Goal: Book appointment/travel/reservation

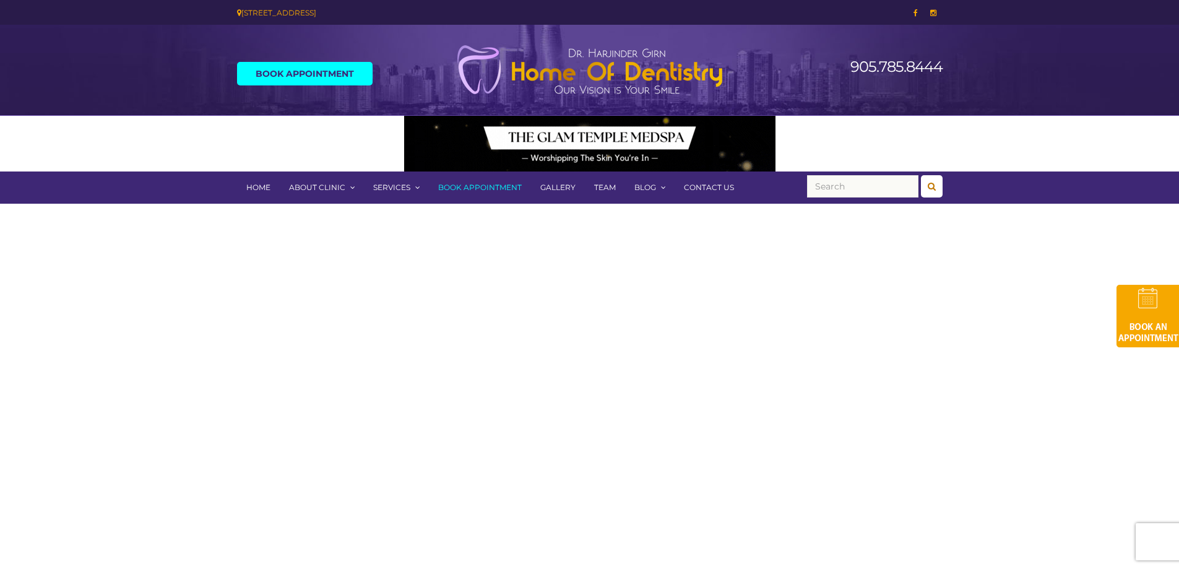
click at [310, 74] on link "Book Appointment" at bounding box center [305, 74] width 136 height 24
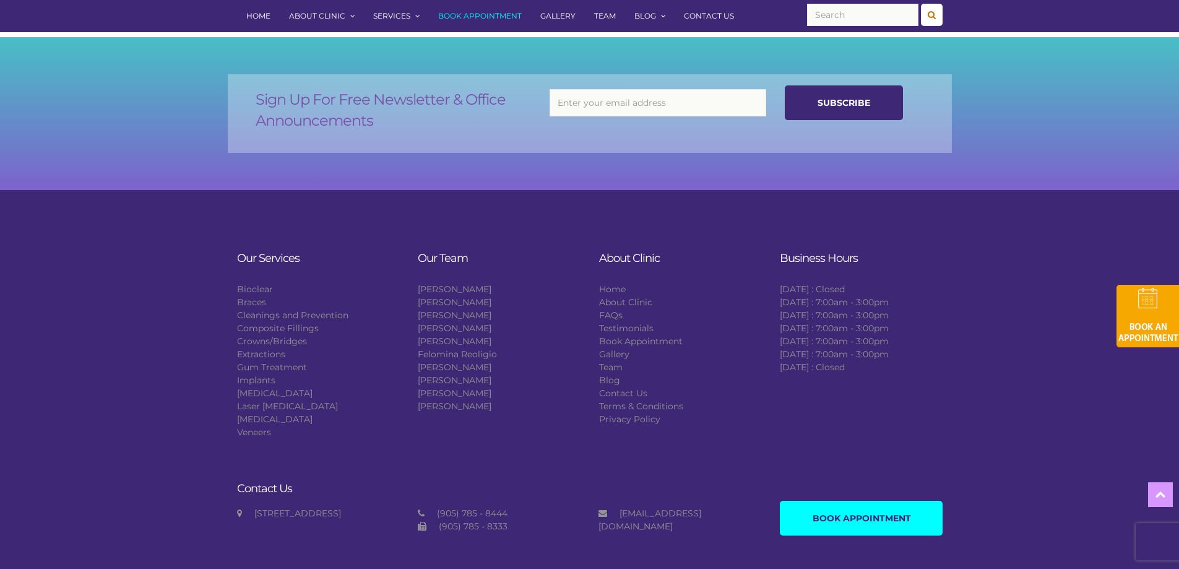
scroll to position [800, 0]
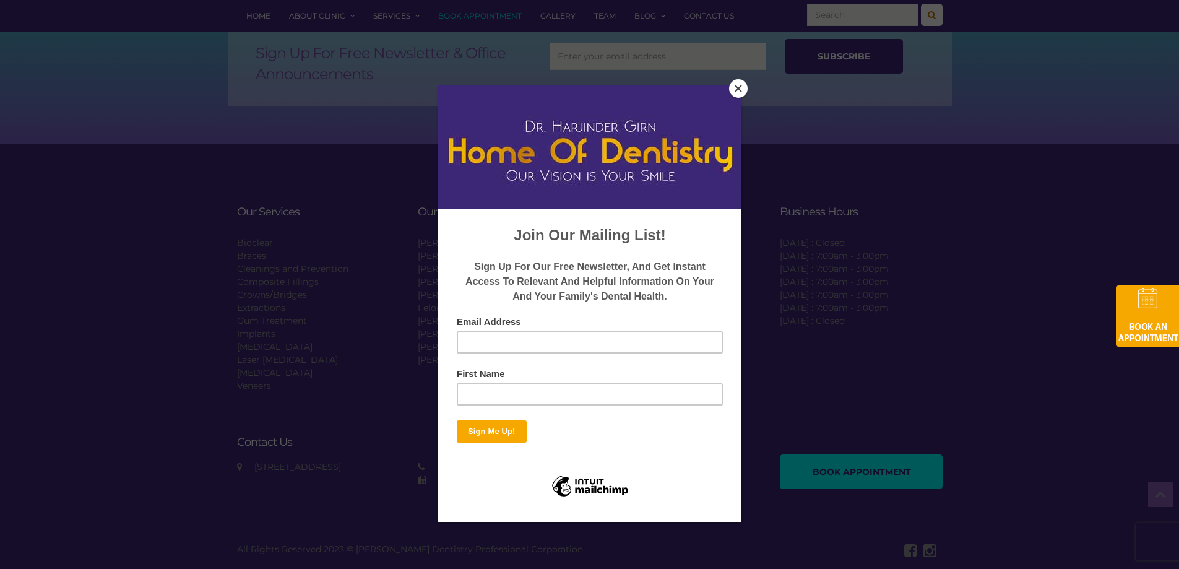
click at [737, 92] on button "Close" at bounding box center [738, 88] width 19 height 19
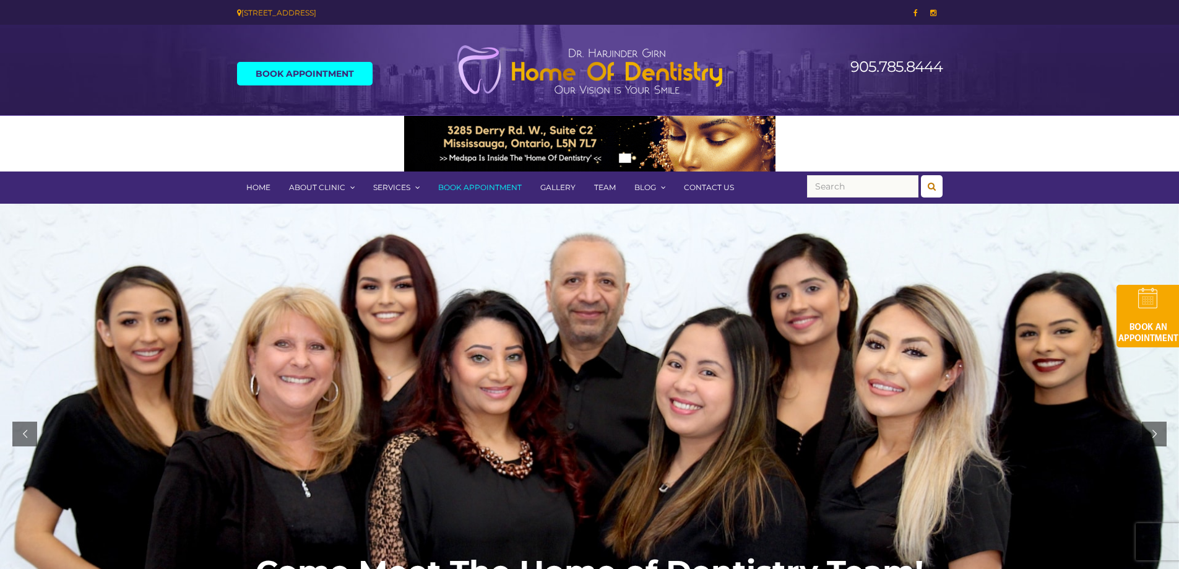
click at [703, 183] on link "Contact Us" at bounding box center [708, 187] width 69 height 32
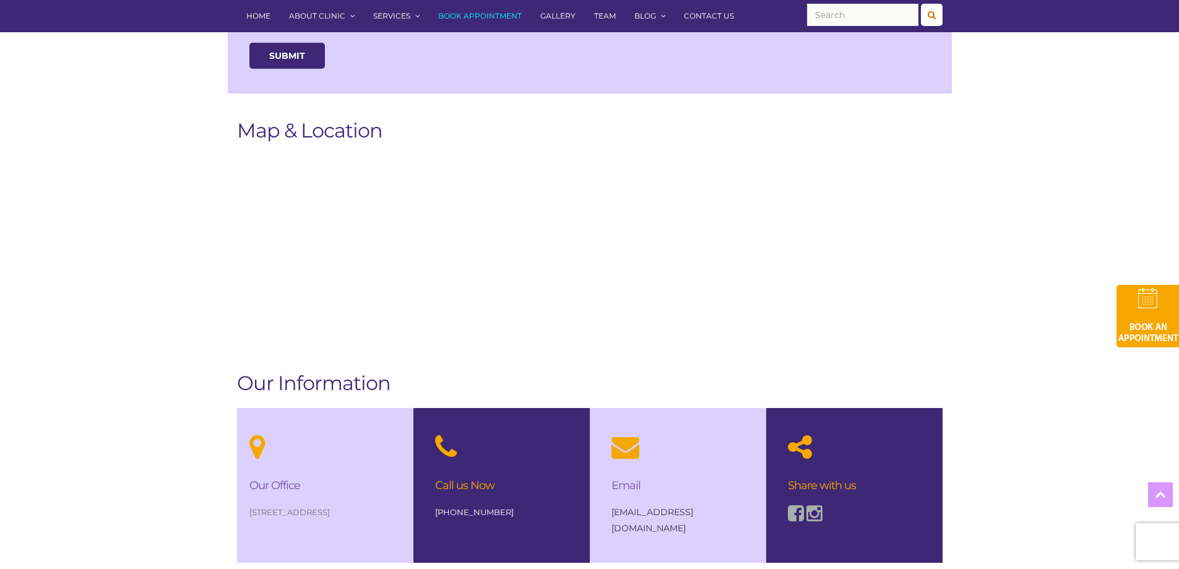
scroll to position [866, 0]
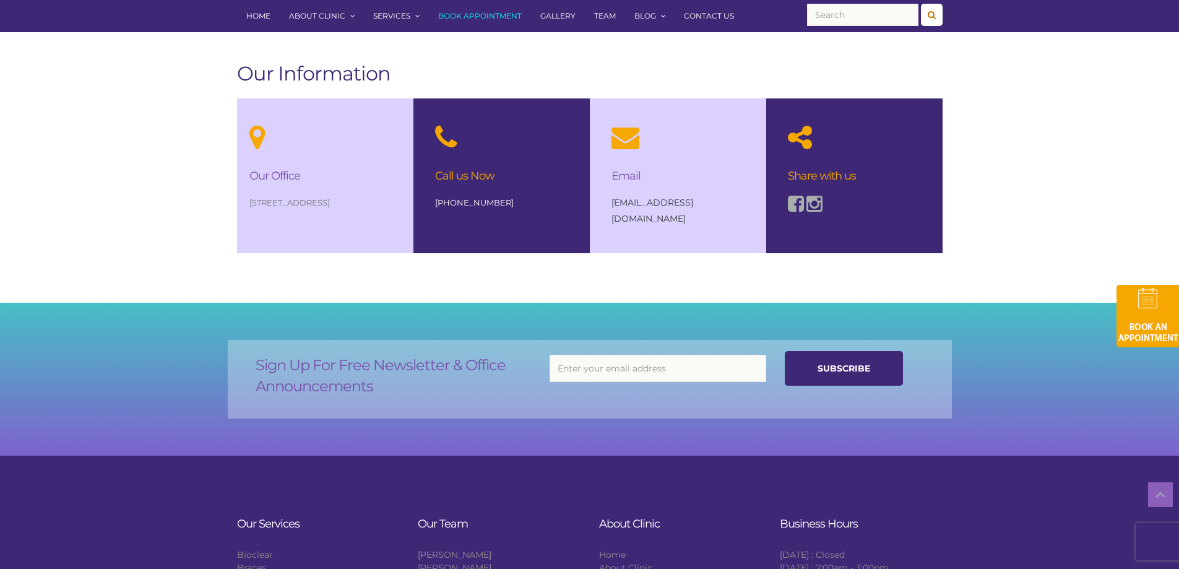
drag, startPoint x: 129, startPoint y: 203, endPoint x: 138, endPoint y: 207, distance: 9.7
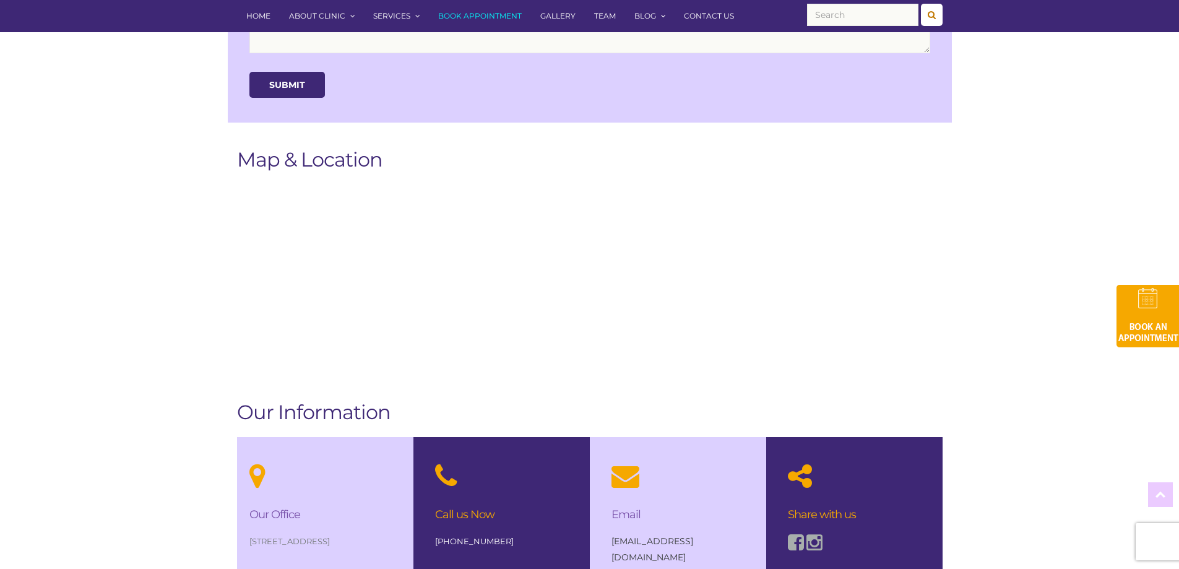
scroll to position [433, 0]
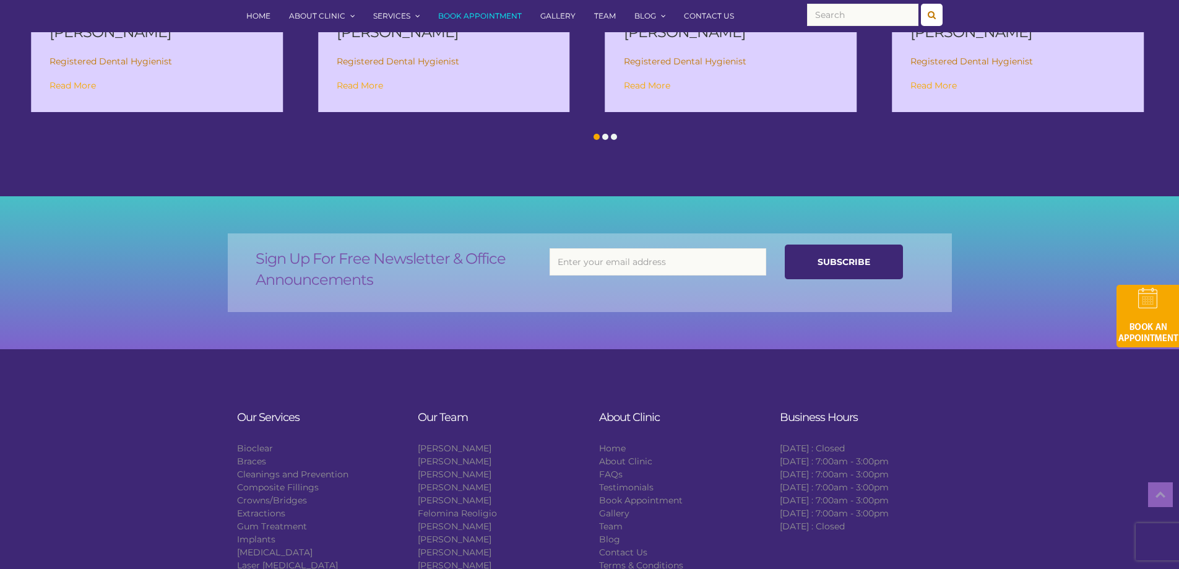
scroll to position [2201, 0]
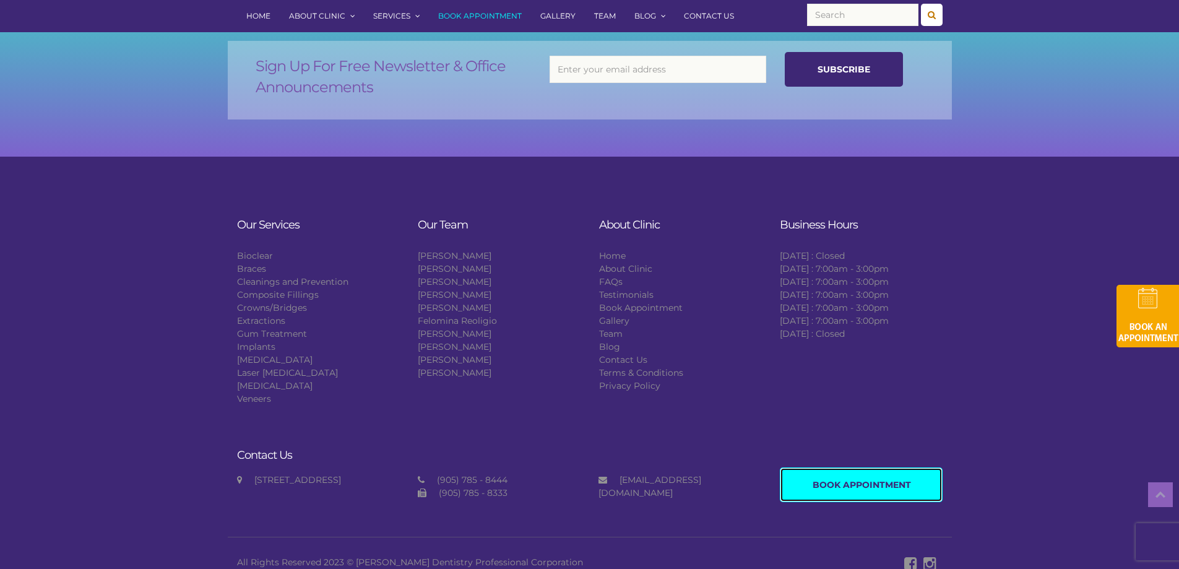
click at [835, 467] on link "Book Appointment" at bounding box center [861, 484] width 163 height 35
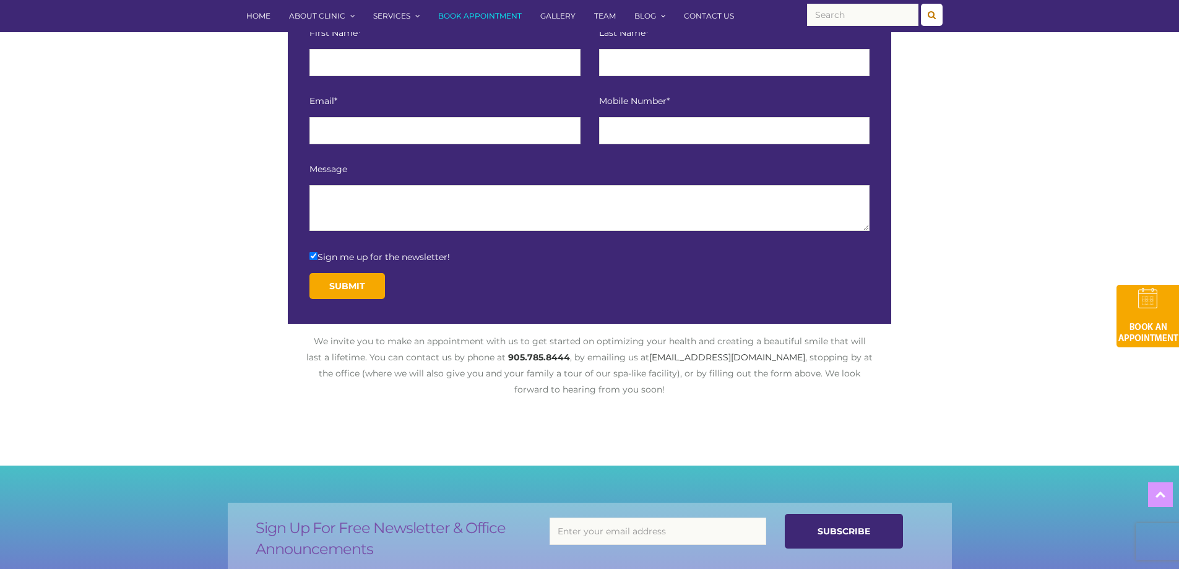
scroll to position [433, 0]
